Goal: Find specific page/section: Find specific page/section

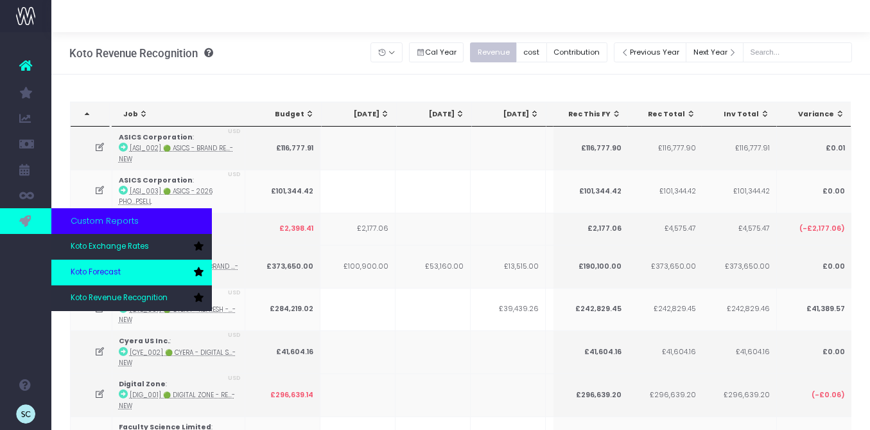
click at [118, 272] on span "Koto Forecast" at bounding box center [96, 273] width 50 height 12
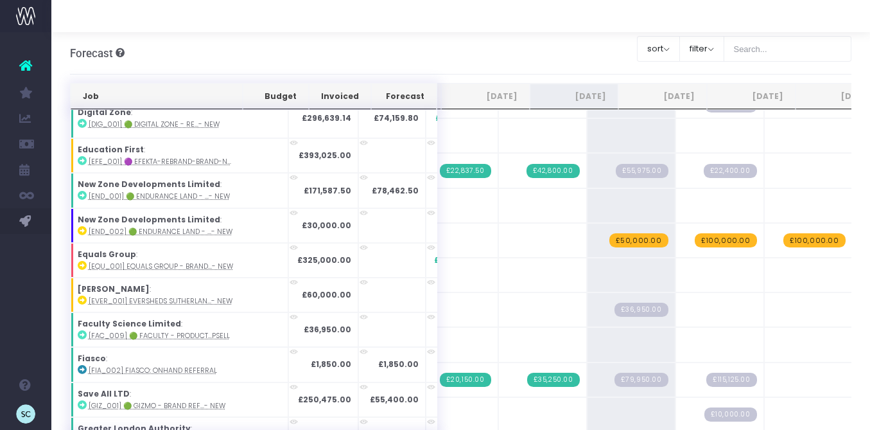
scroll to position [261, 0]
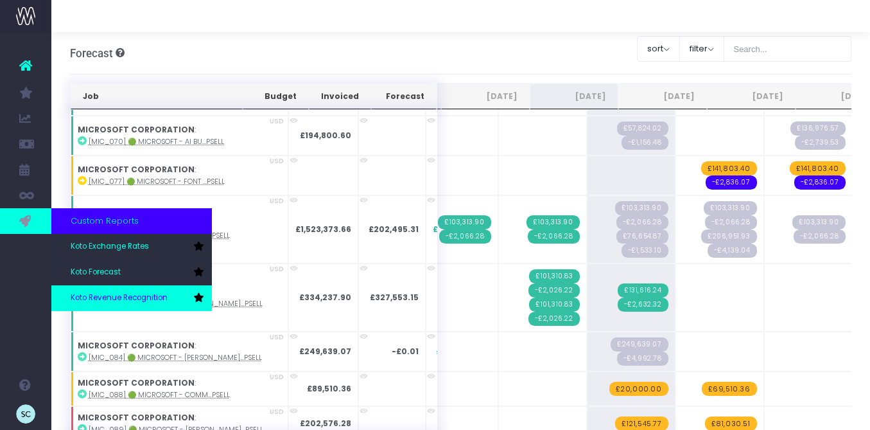
click at [117, 299] on span "Koto Revenue Recognition" at bounding box center [119, 298] width 97 height 12
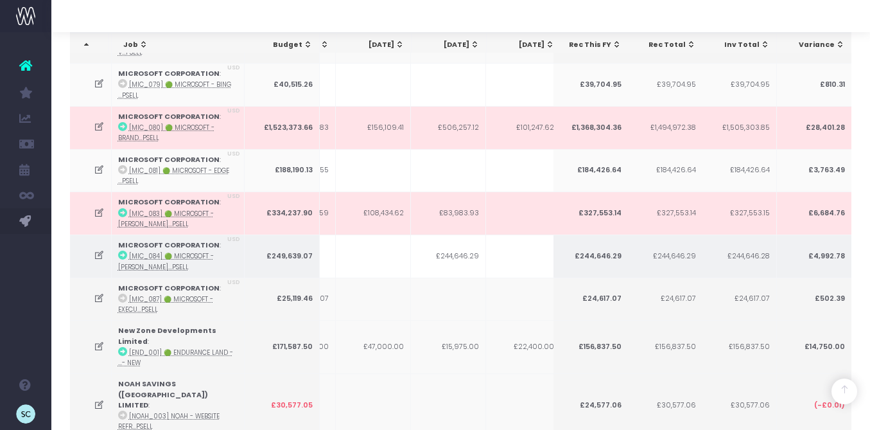
scroll to position [0, 290]
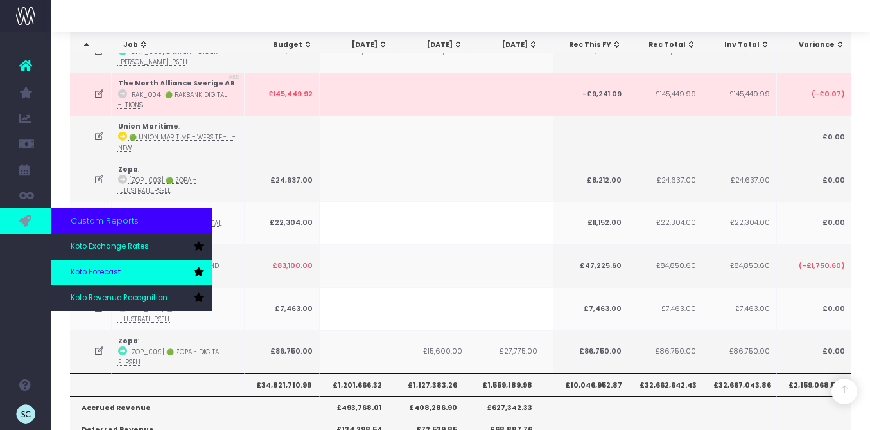
click at [86, 270] on span "Koto Forecast" at bounding box center [96, 273] width 50 height 12
